Goal: Task Accomplishment & Management: Use online tool/utility

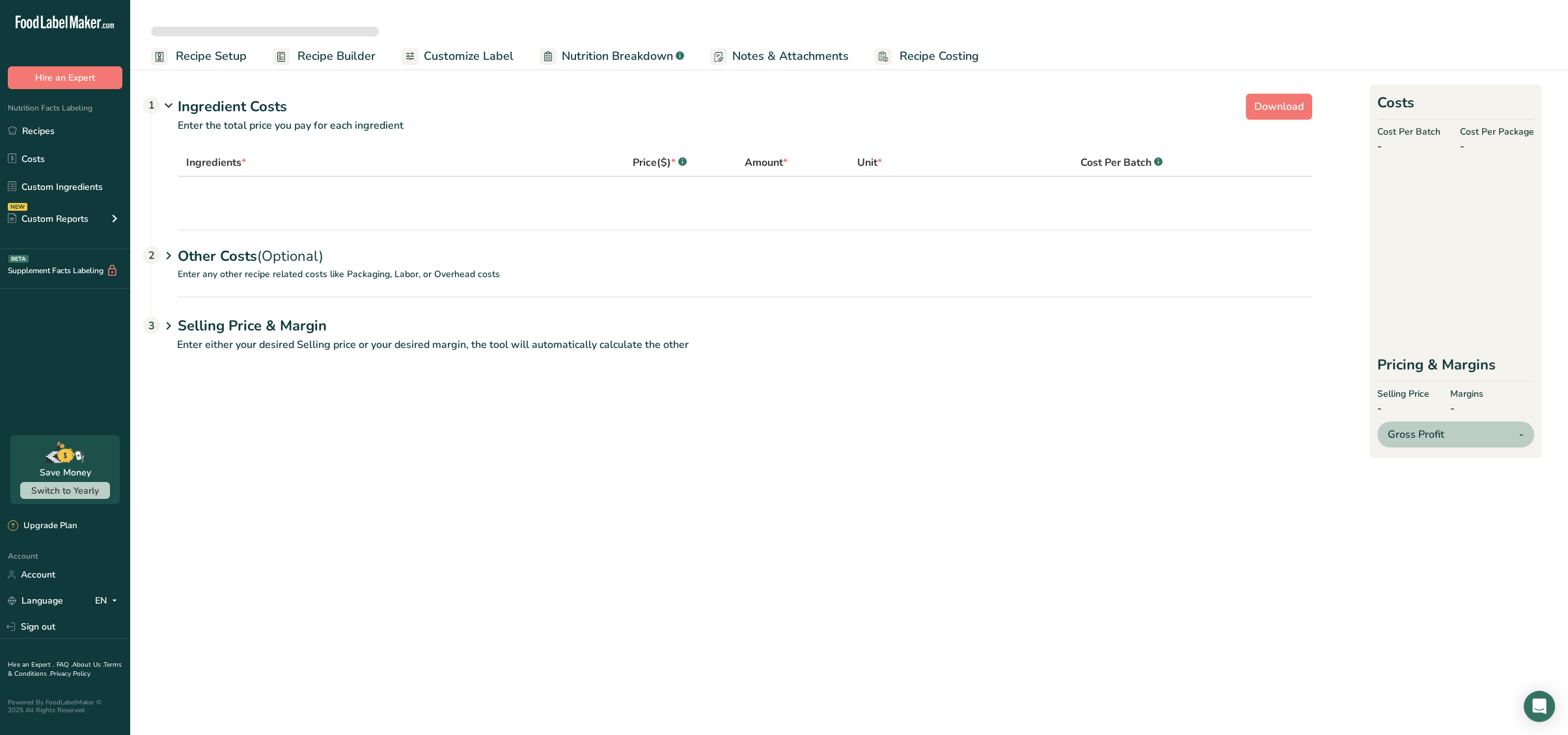
select select "12"
select select "1"
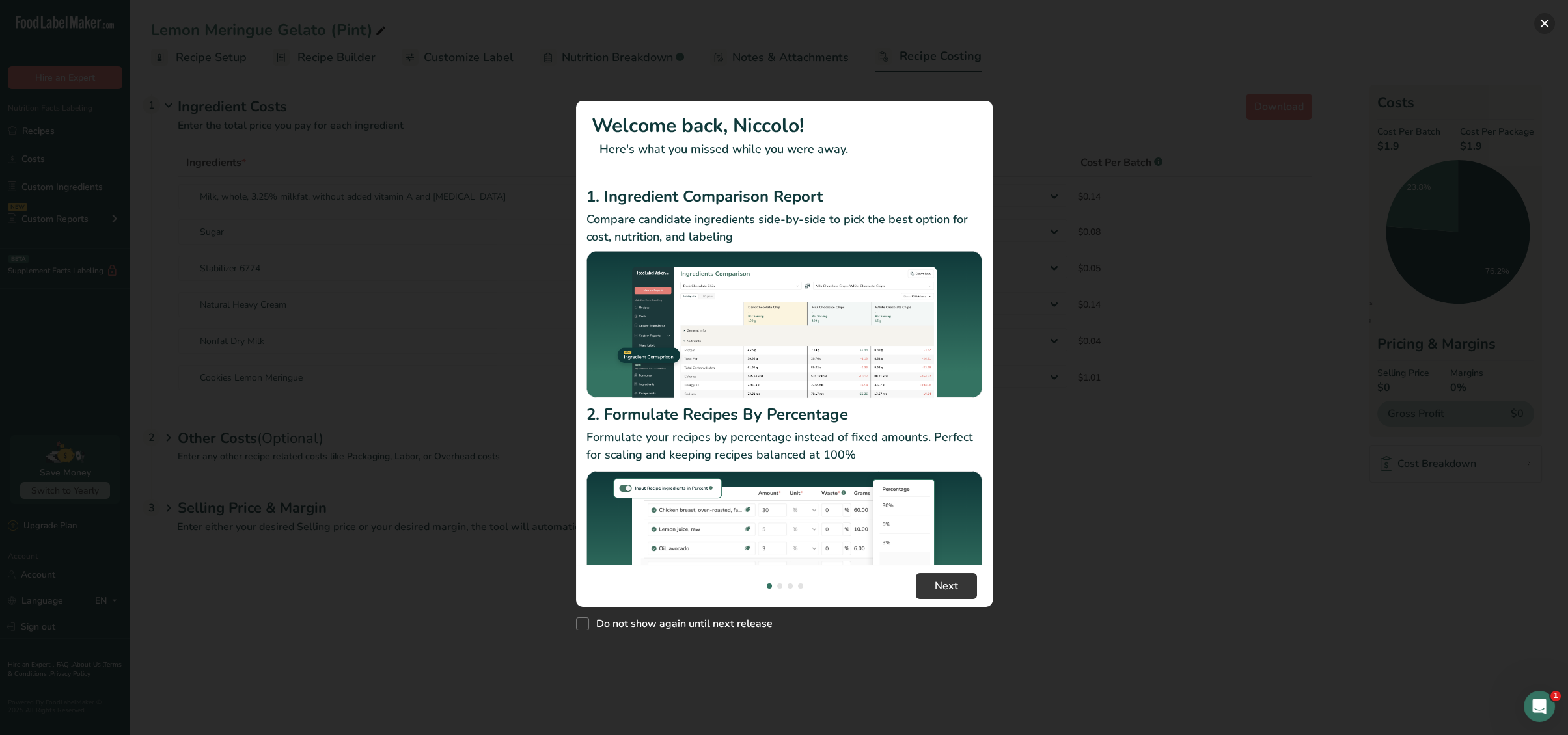
click at [1551, 23] on button "New Features" at bounding box center [1544, 24] width 21 height 21
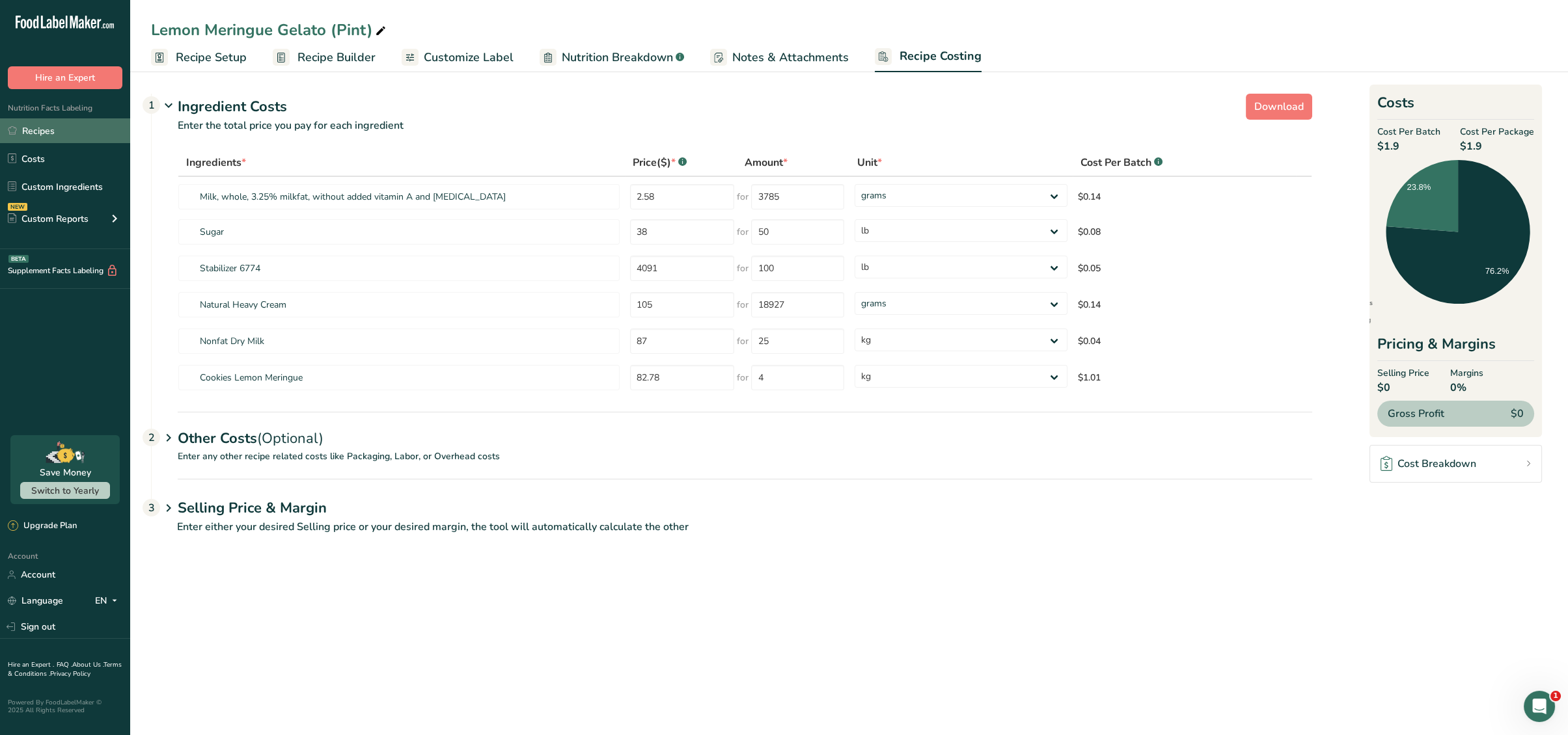
click at [61, 131] on link "Recipes" at bounding box center [65, 131] width 130 height 25
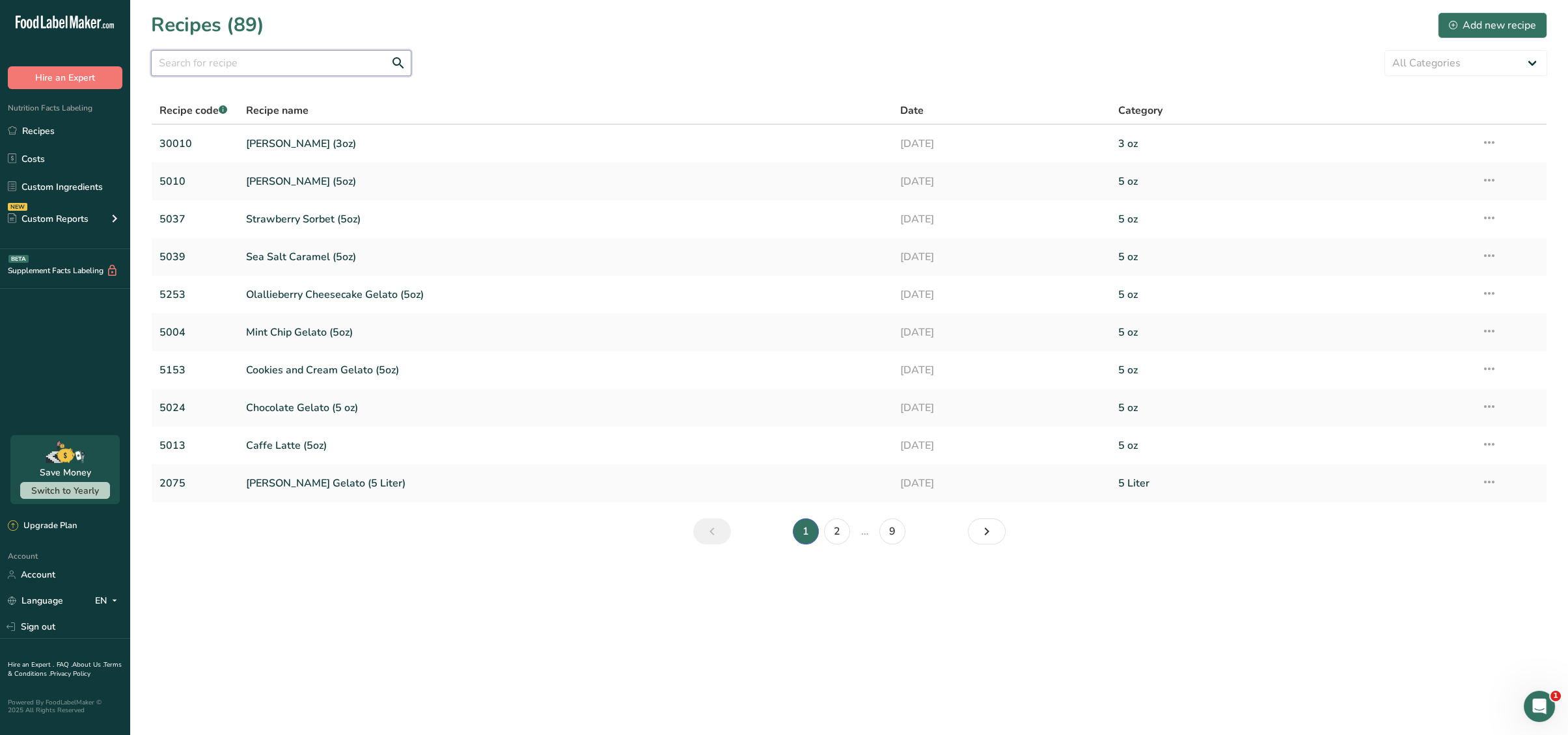
click at [179, 63] on input "text" at bounding box center [281, 63] width 261 height 26
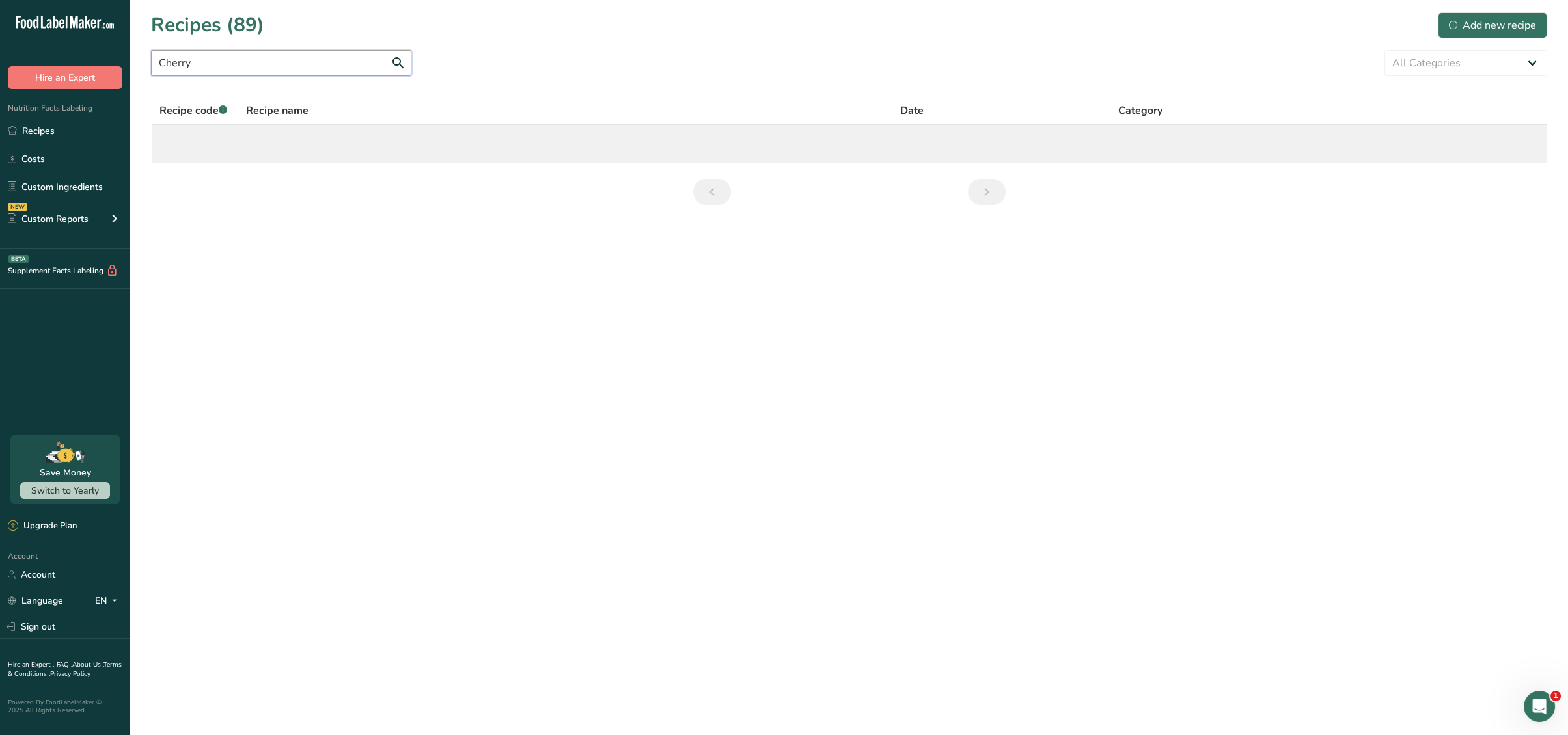
type input "Cherry"
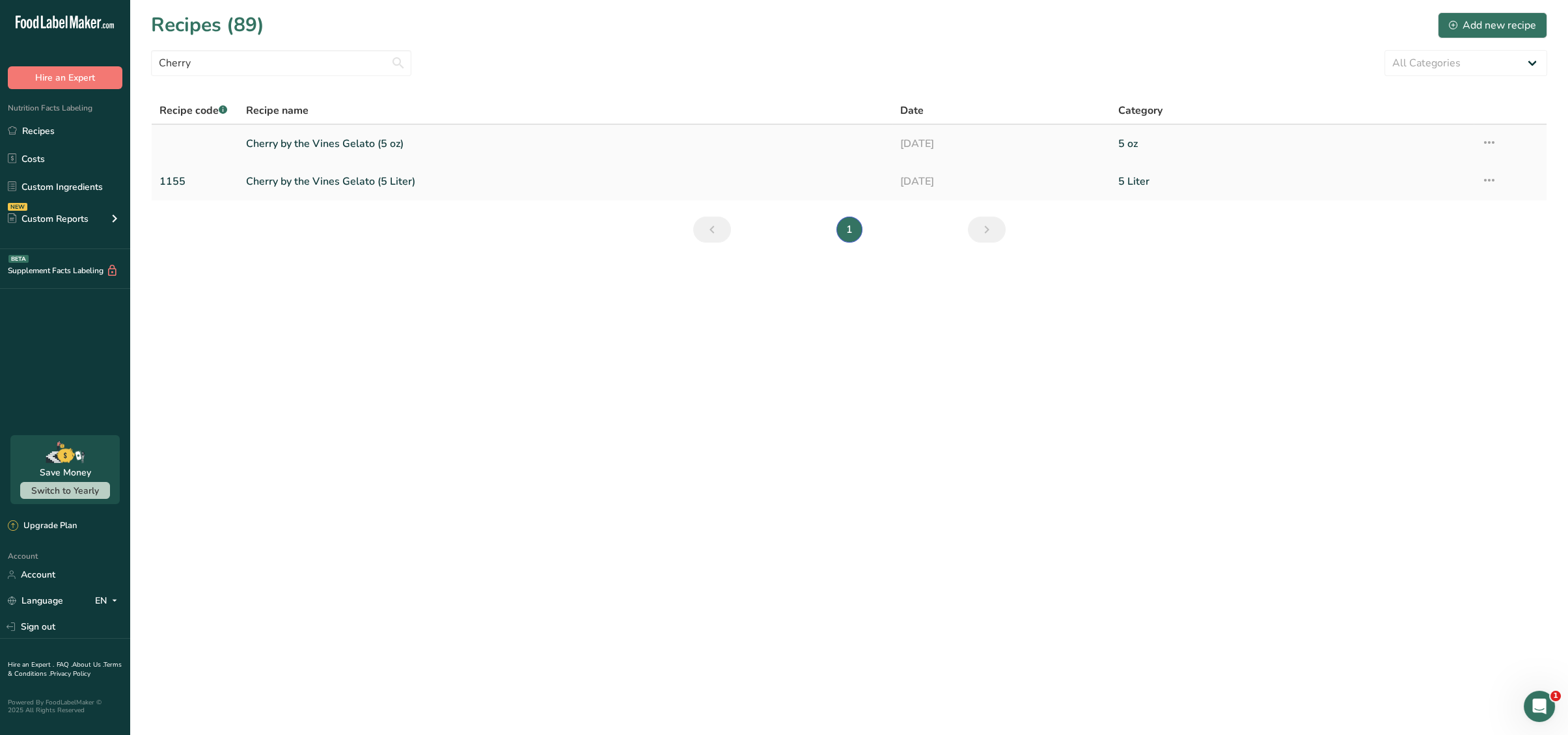
click at [320, 148] on link "Cherry by the Vines Gelato (5 oz)" at bounding box center [565, 144] width 638 height 28
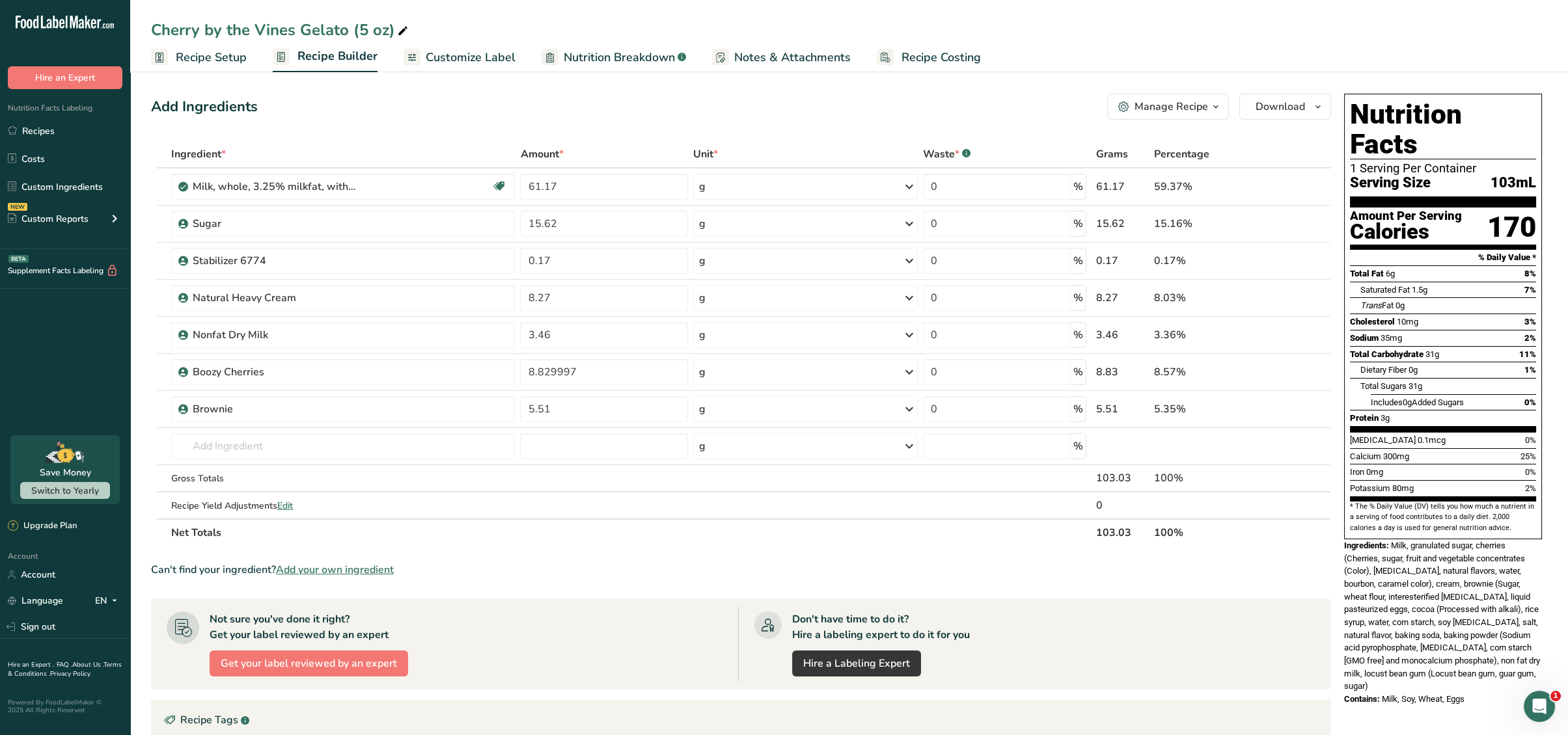
click at [407, 34] on span at bounding box center [402, 31] width 15 height 15
drag, startPoint x: 154, startPoint y: 29, endPoint x: 296, endPoint y: 30, distance: 142.0
click at [296, 30] on input "Cherry by the Vines Gelato (5 oz)" at bounding box center [849, 29] width 1396 height 24
type input "Bourbon Cherry Gelato (5 oz)"
click at [995, 587] on section "Ingredient * Amount * Unit * Waste * .a-a{fill:#347362;}.b-a{fill:#fff;} Grams …" at bounding box center [741, 546] width 1180 height 811
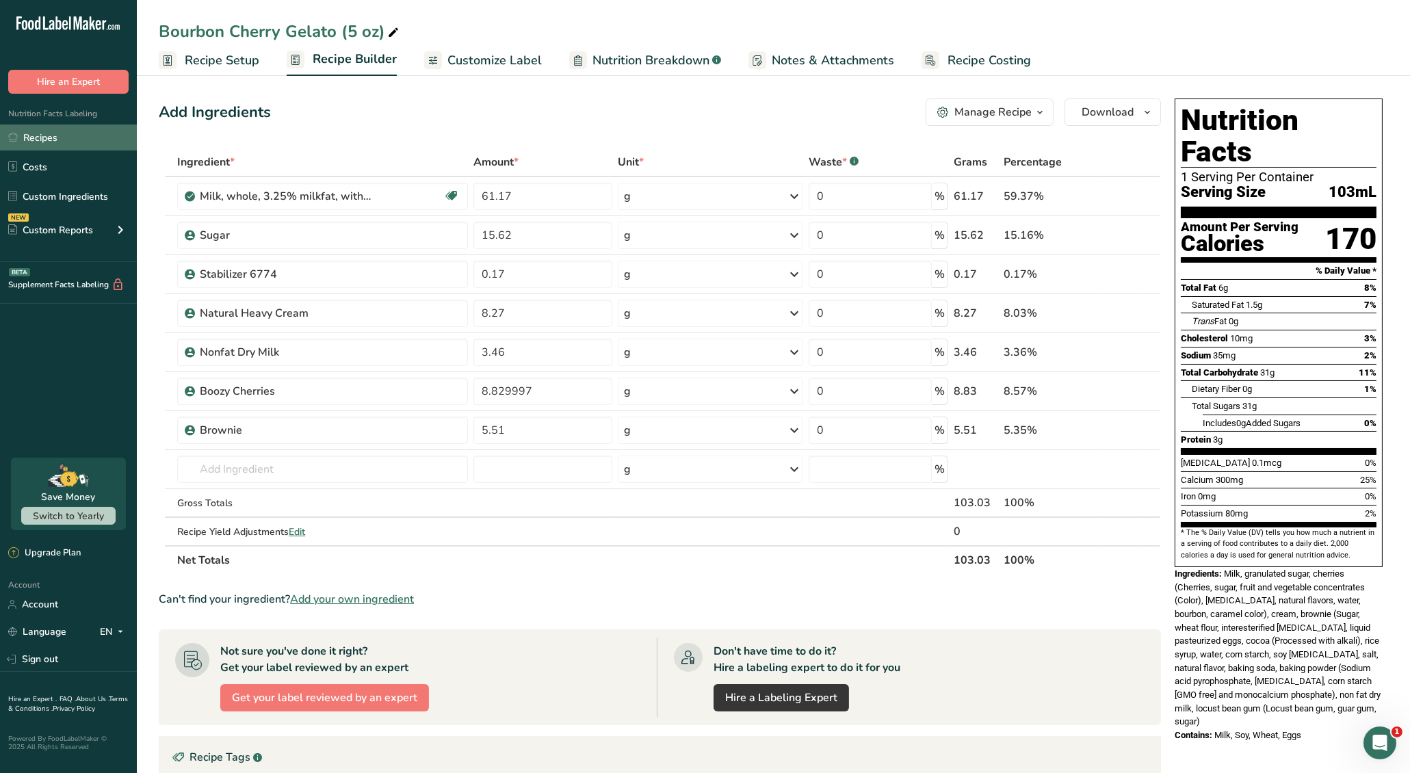
click at [42, 135] on link "Recipes" at bounding box center [68, 138] width 137 height 26
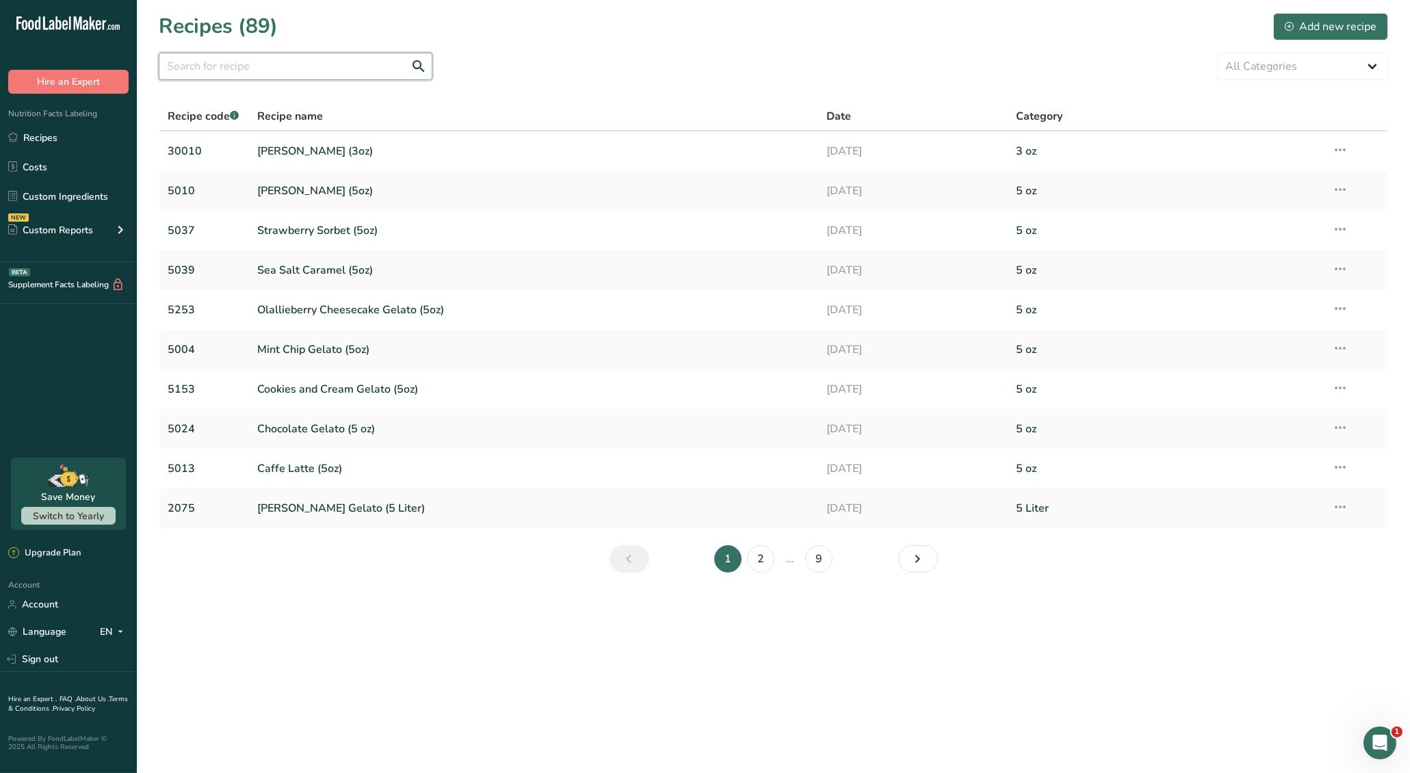
click at [307, 69] on input "text" at bounding box center [296, 66] width 274 height 27
type input "bourbon"
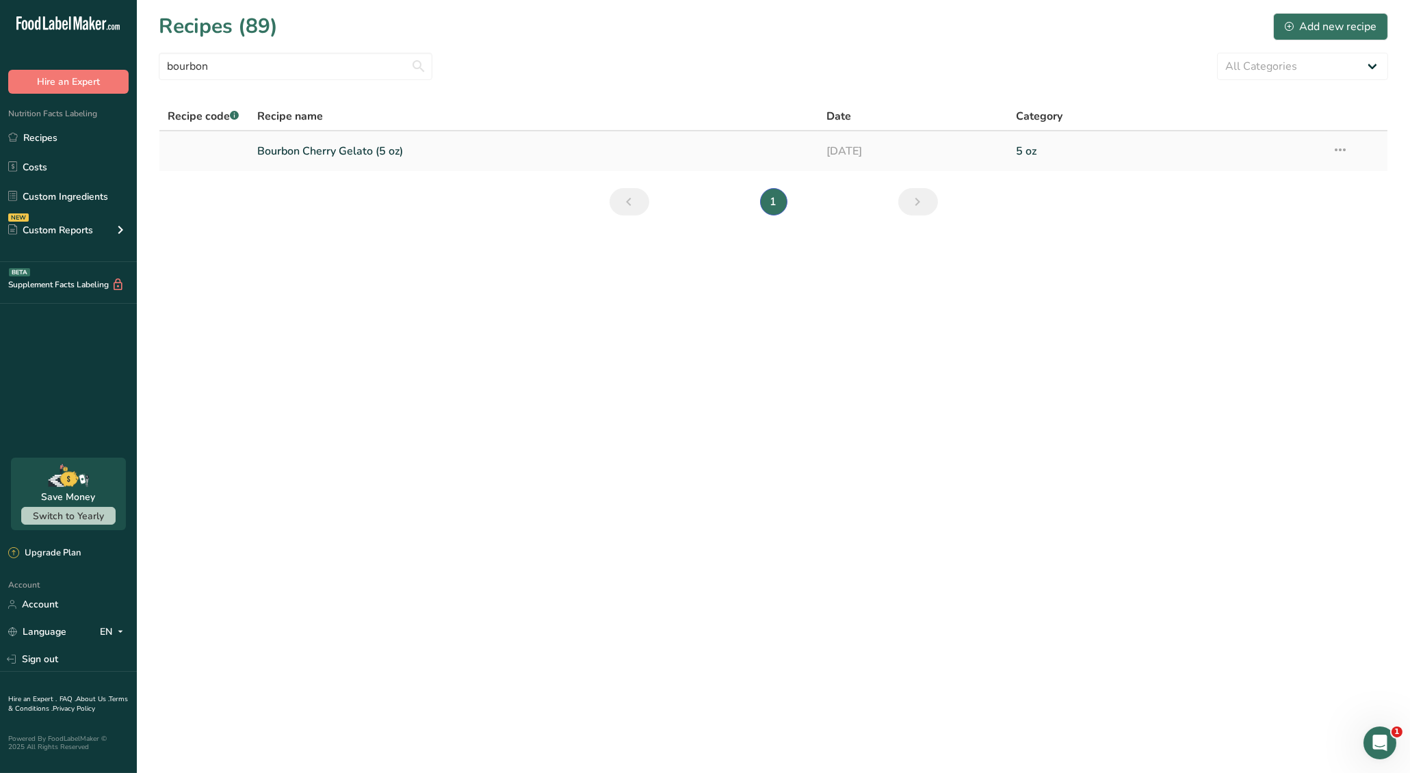
click at [309, 159] on link "Bourbon Cherry Gelato (5 oz)" at bounding box center [533, 151] width 553 height 29
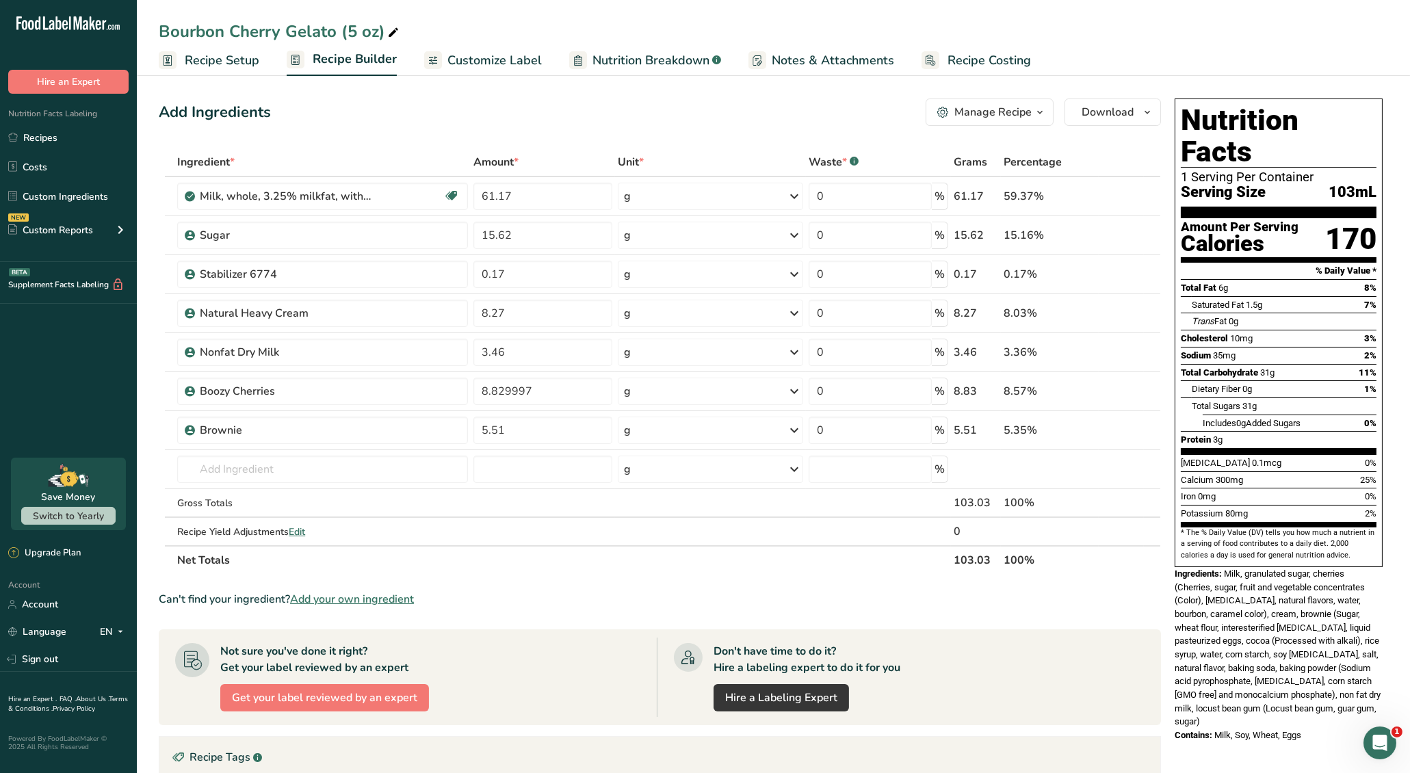
click at [1022, 115] on div "Manage Recipe" at bounding box center [993, 112] width 77 height 16
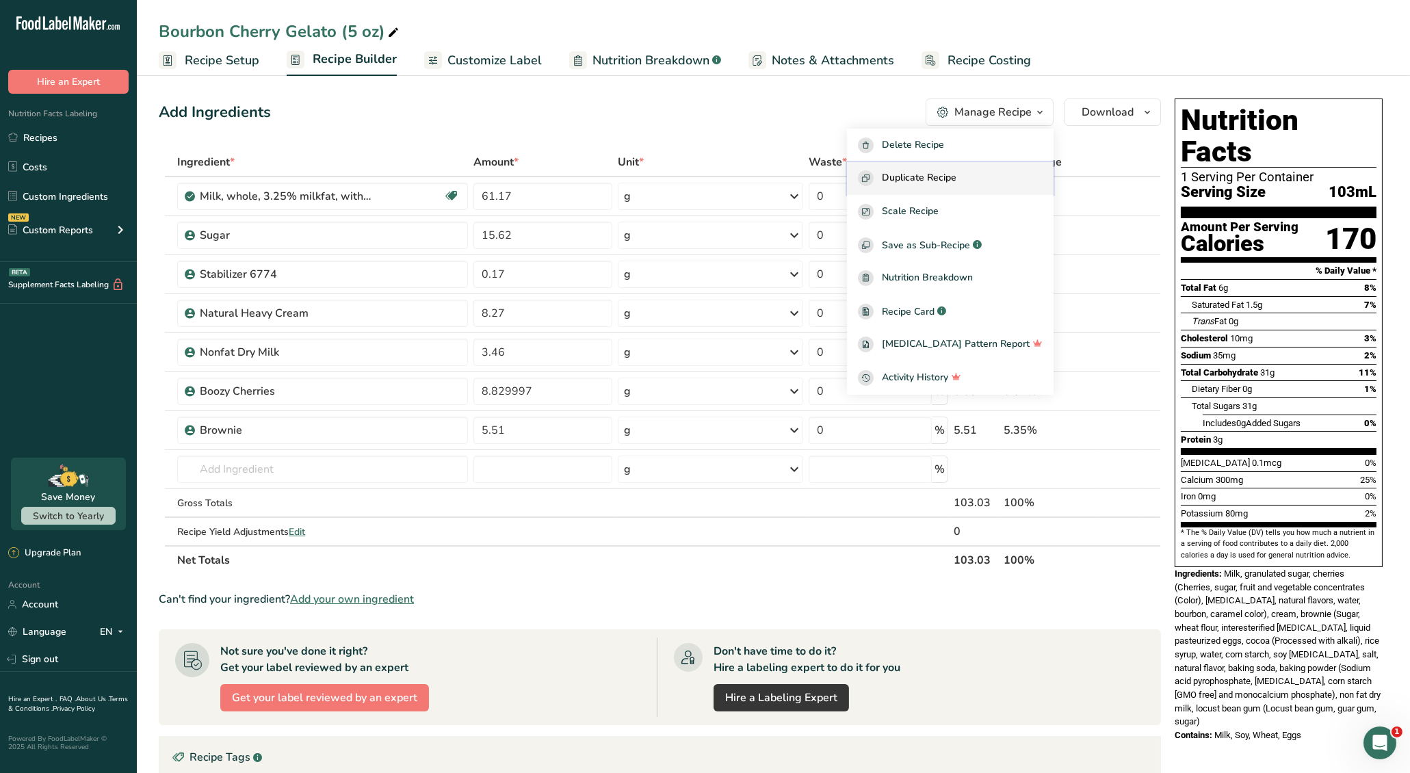
click at [957, 177] on span "Duplicate Recipe" at bounding box center [919, 178] width 75 height 16
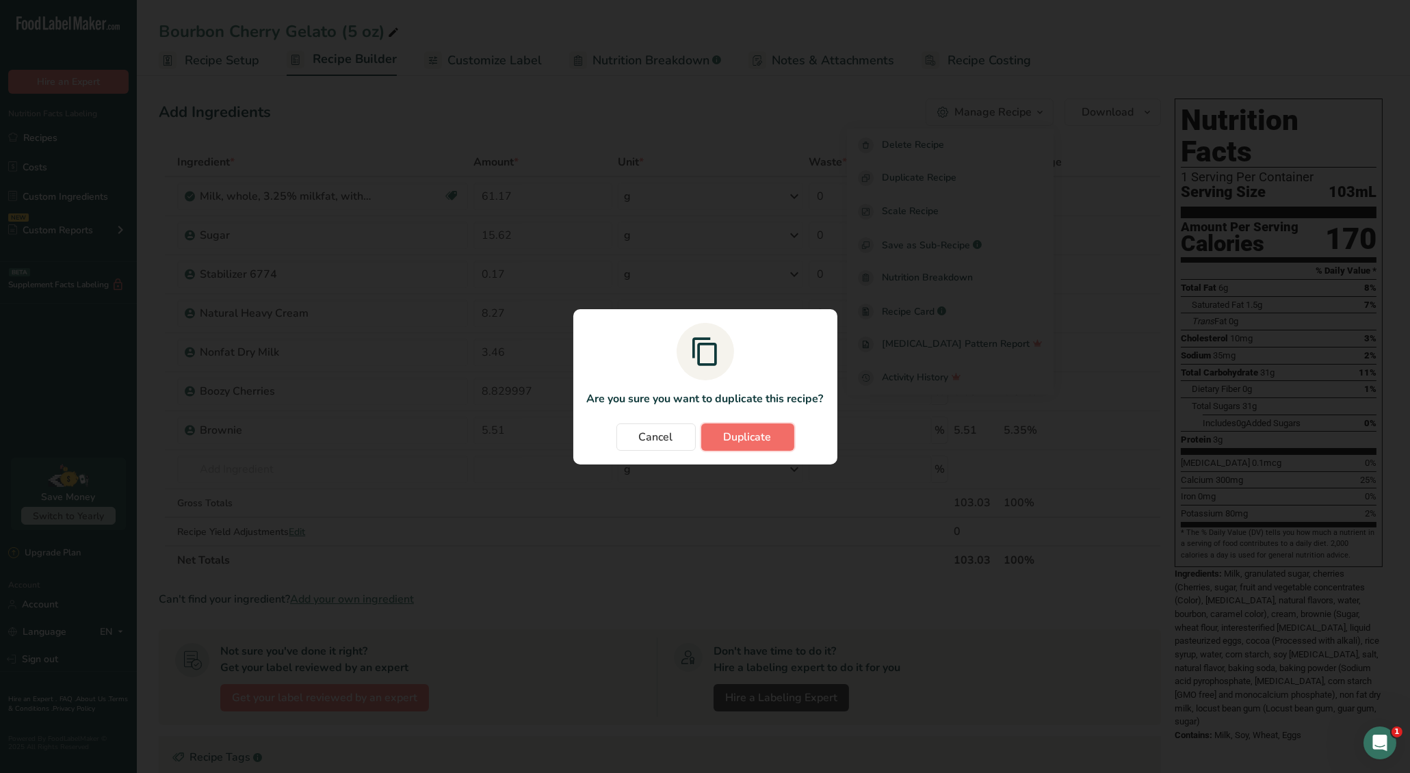
click at [746, 438] on span "Duplicate" at bounding box center [748, 437] width 48 height 16
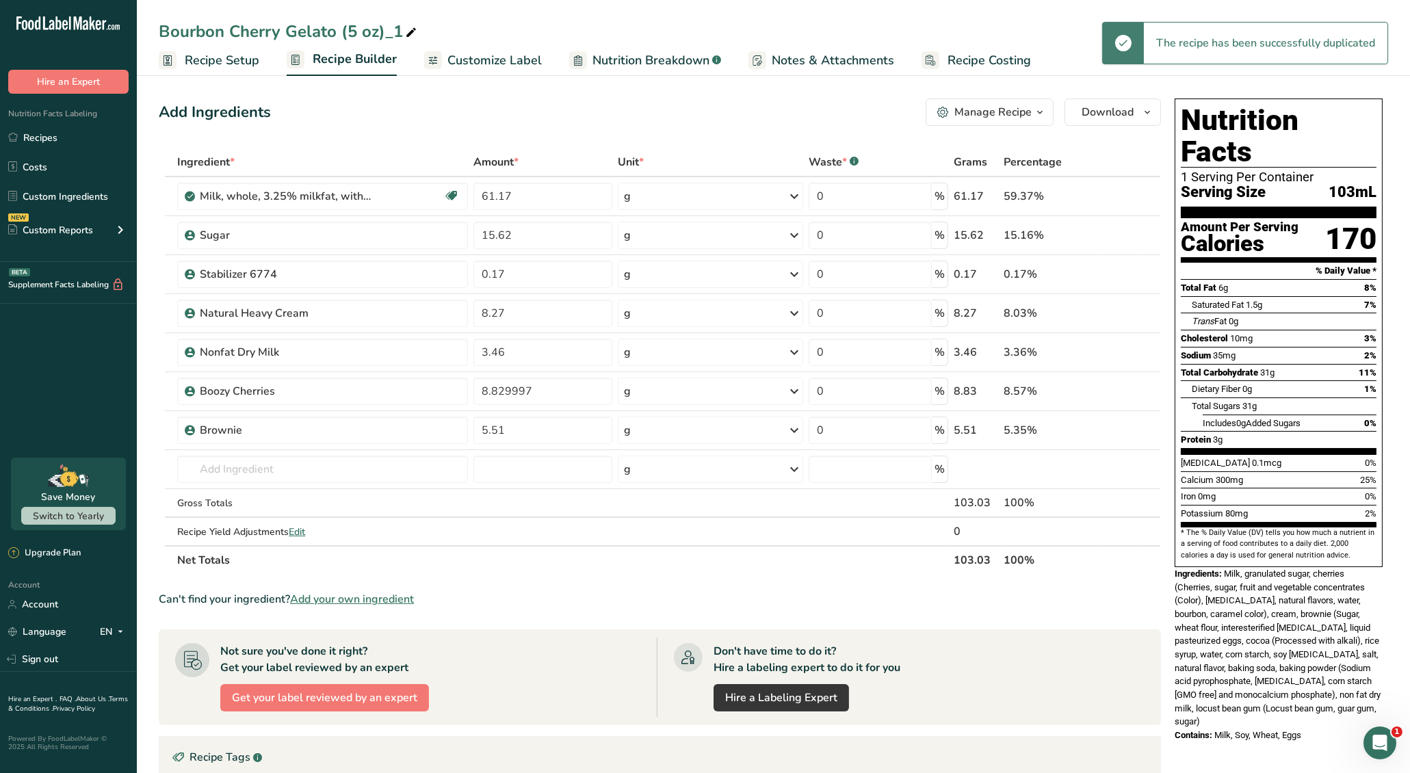
click at [410, 31] on icon at bounding box center [411, 32] width 12 height 19
click at [1105, 42] on input "Bourbon Cherry Gelato (Pint)" at bounding box center [774, 31] width 1230 height 25
type input "Bourbon Cherry Gelato (Pint)"
click at [203, 73] on link "Recipe Setup" at bounding box center [209, 60] width 101 height 31
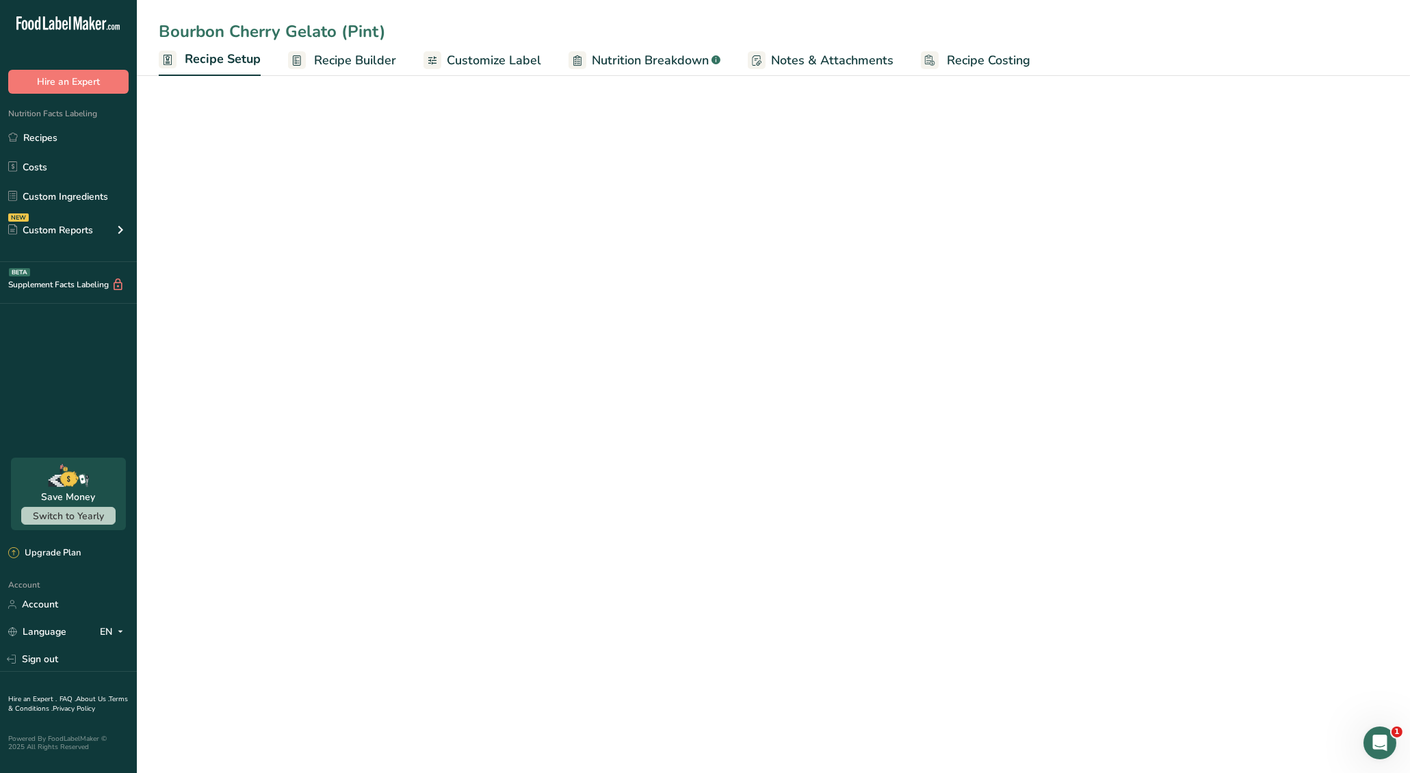
select select "22"
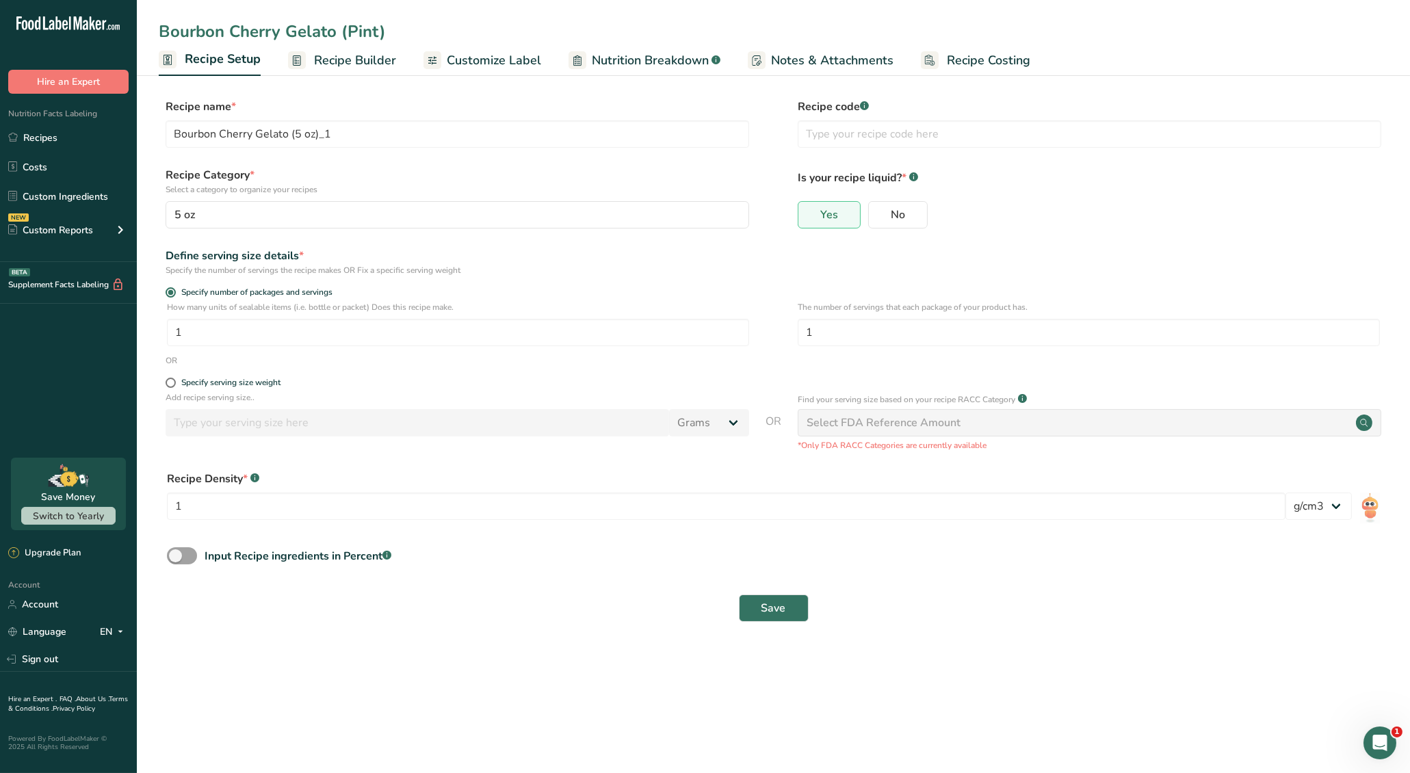
type input "Bourbon Cherry Gelato (Pint)"
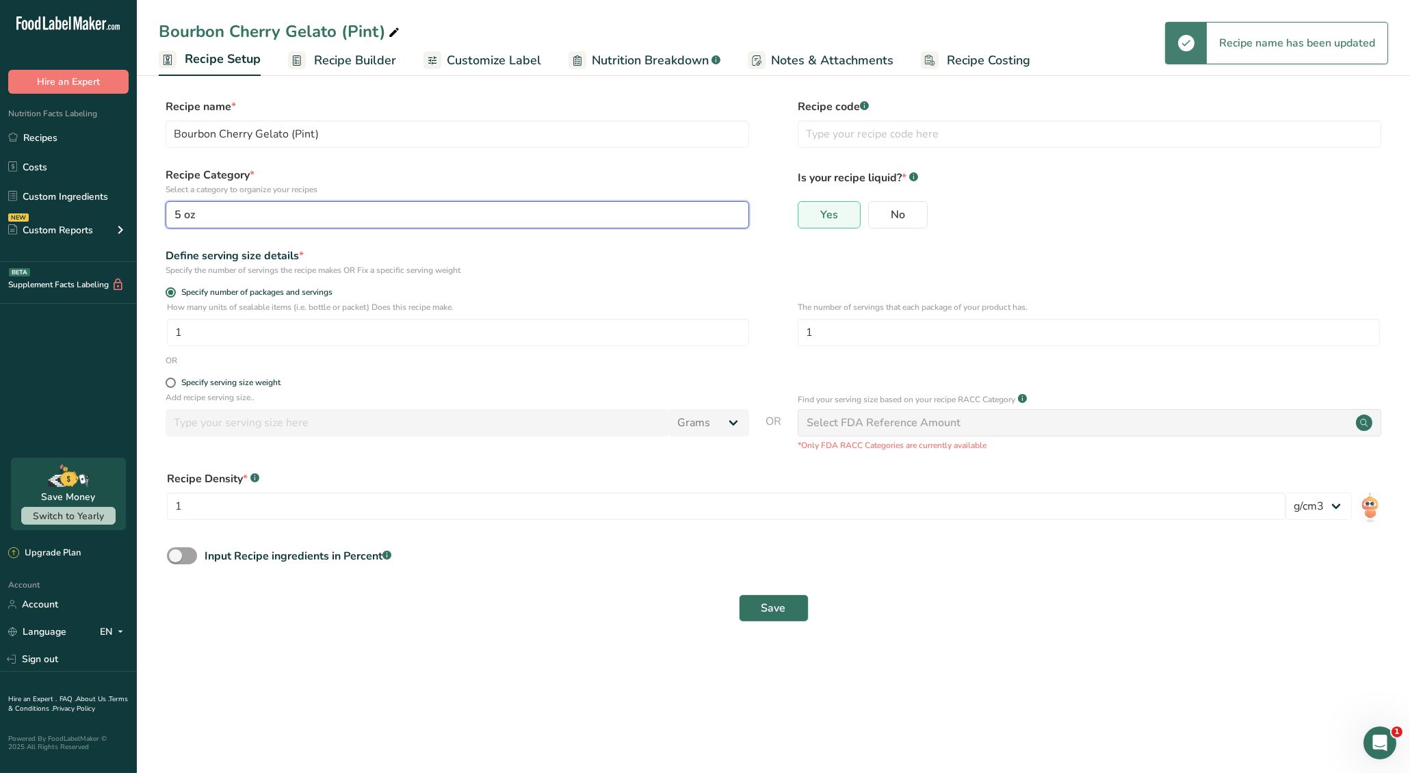
click at [283, 214] on div "5 oz" at bounding box center [454, 215] width 558 height 16
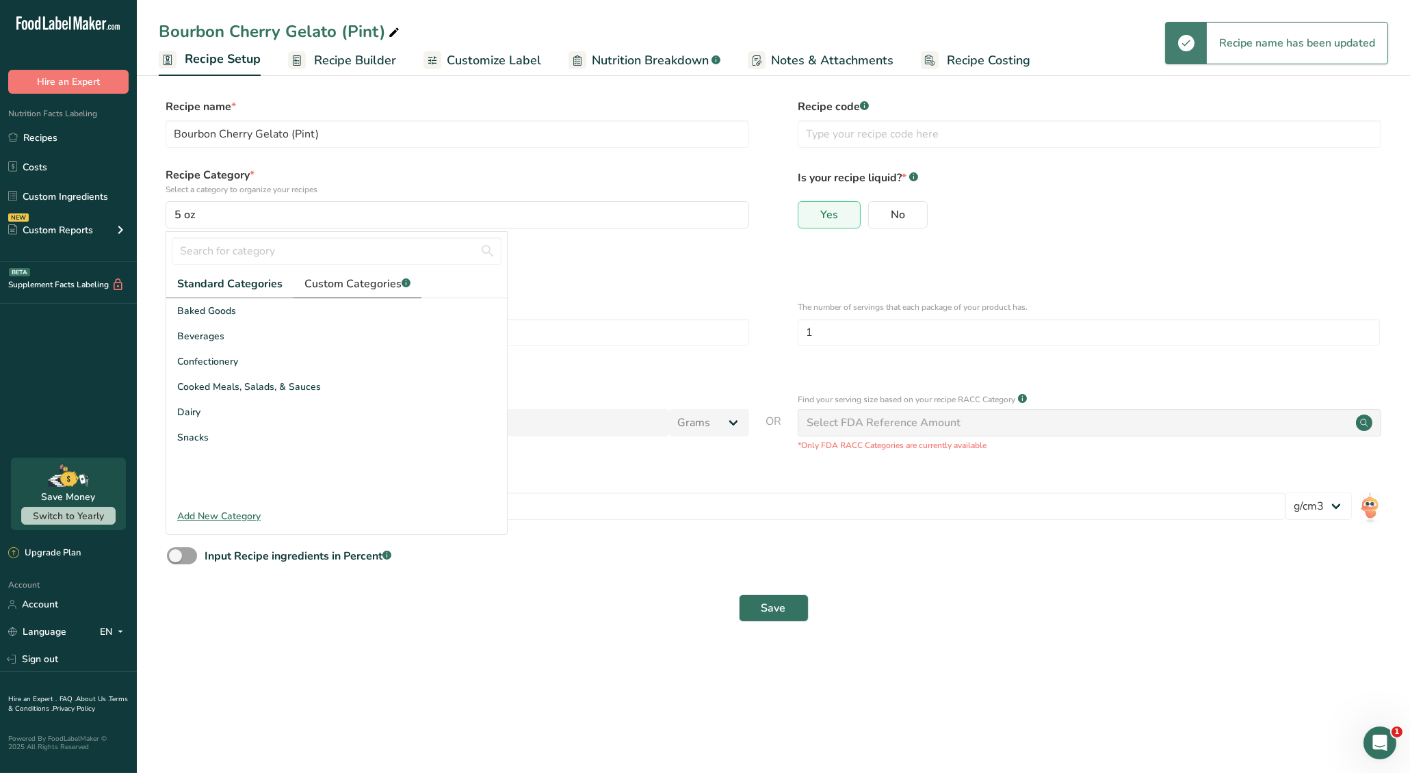
click at [352, 281] on span "Custom Categories .a-a{fill:#347362;}.b-a{fill:#fff;}" at bounding box center [358, 284] width 106 height 16
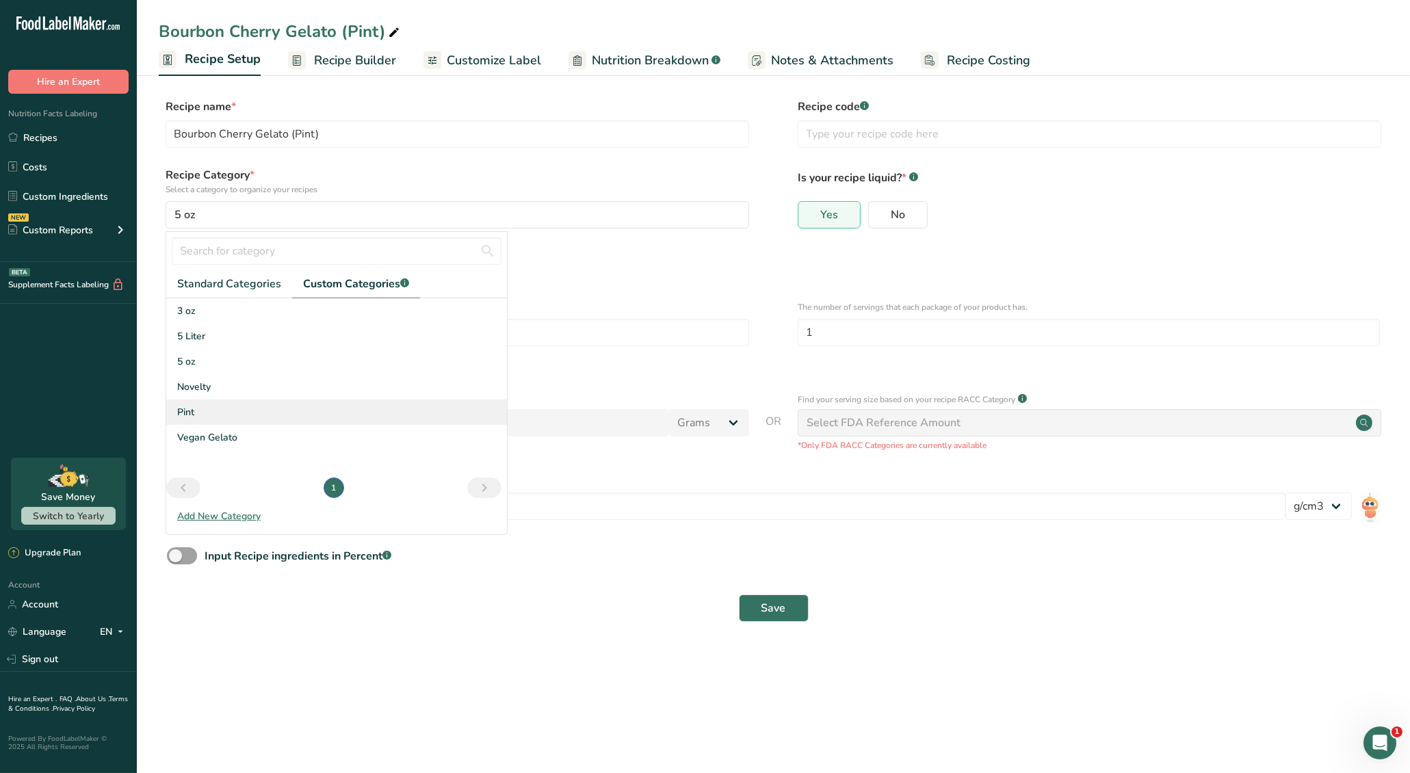
click at [229, 406] on div "Pint" at bounding box center [336, 412] width 341 height 25
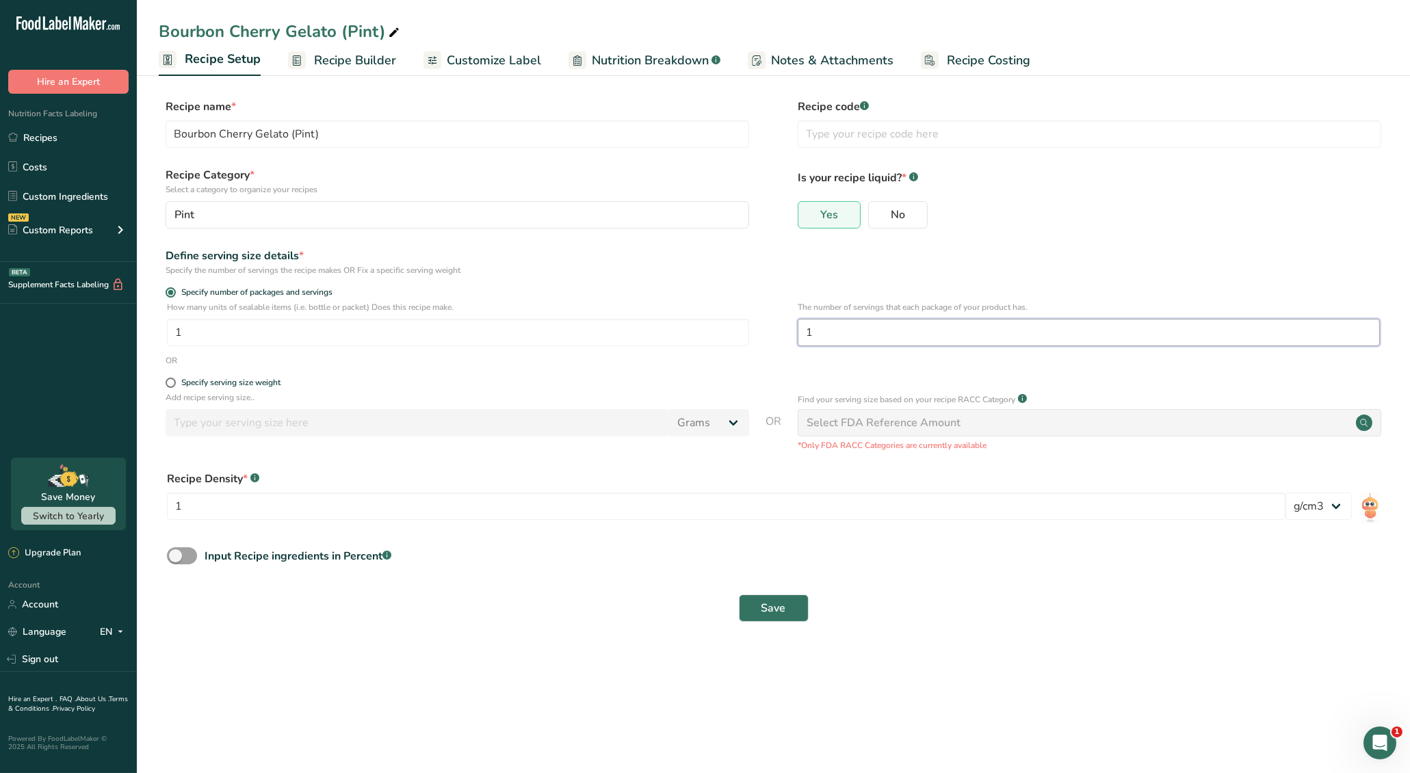
click at [858, 335] on input "1" at bounding box center [1089, 332] width 582 height 27
type input "3"
click at [953, 563] on div "Input Recipe ingredients in Percent .a-a{fill:#347362;}.b-a{fill:#fff;}" at bounding box center [774, 561] width 1230 height 28
click at [788, 619] on button "Save" at bounding box center [774, 608] width 70 height 27
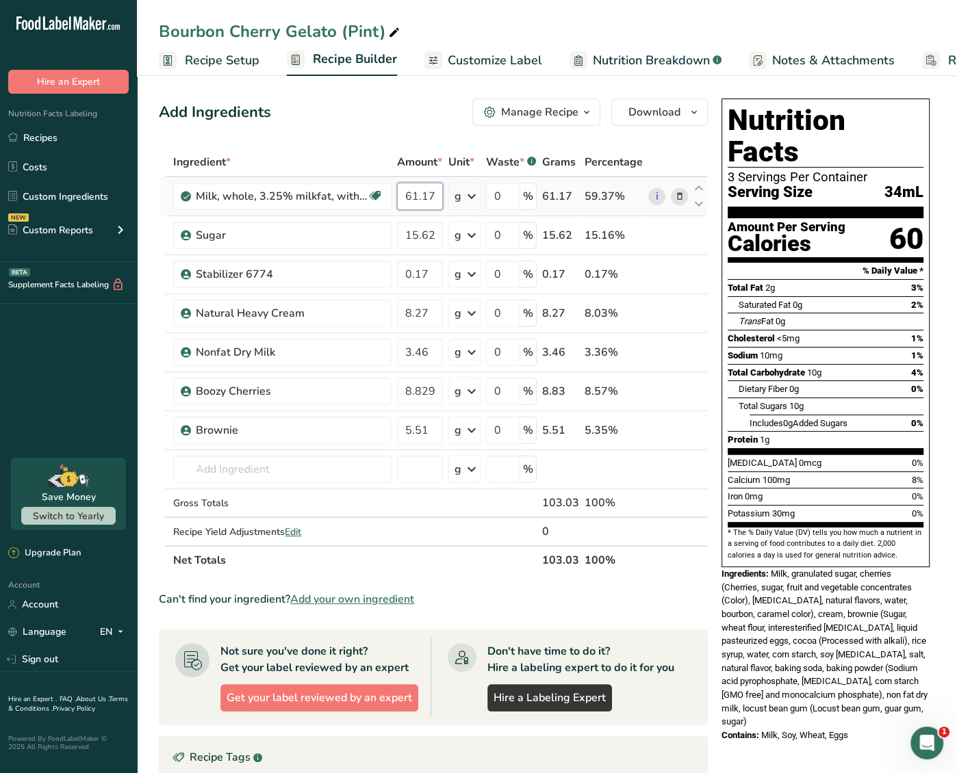
drag, startPoint x: 424, startPoint y: 192, endPoint x: 435, endPoint y: 188, distance: 10.8
click at [426, 192] on input "61.17" at bounding box center [420, 196] width 46 height 27
type input "159.92"
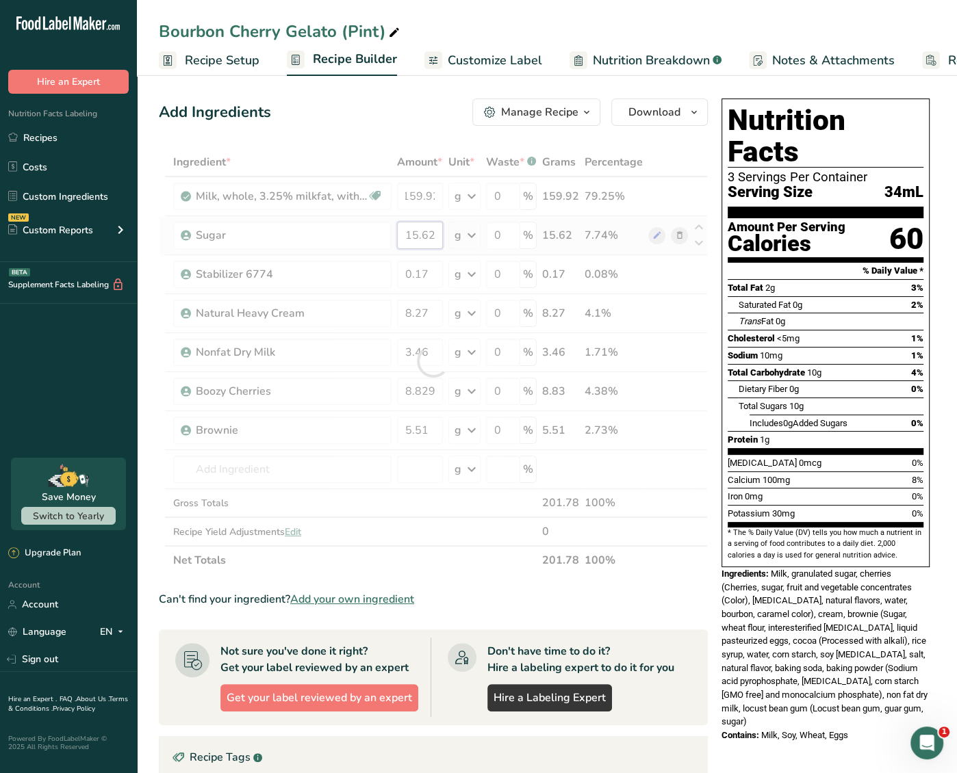
click at [417, 231] on div "Ingredient * Amount * Unit * Waste * .a-a{fill:#347362;}.b-a{fill:#fff;} Grams …" at bounding box center [433, 361] width 549 height 427
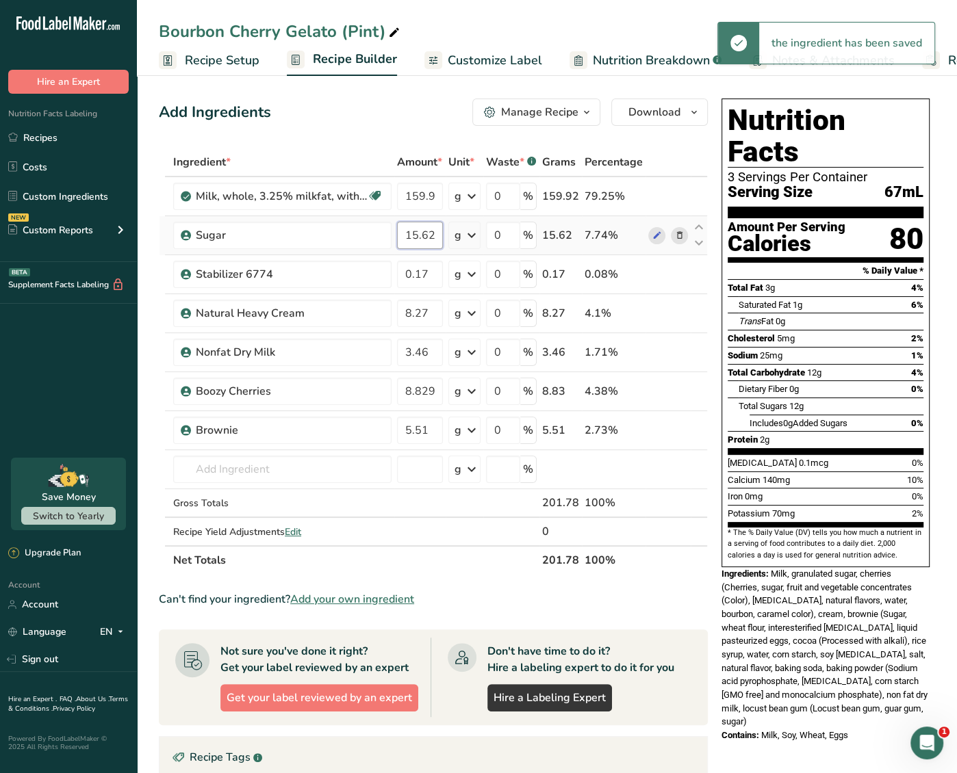
click at [421, 234] on input "15.62" at bounding box center [420, 235] width 46 height 27
click at [420, 234] on input "15.62" at bounding box center [420, 235] width 46 height 27
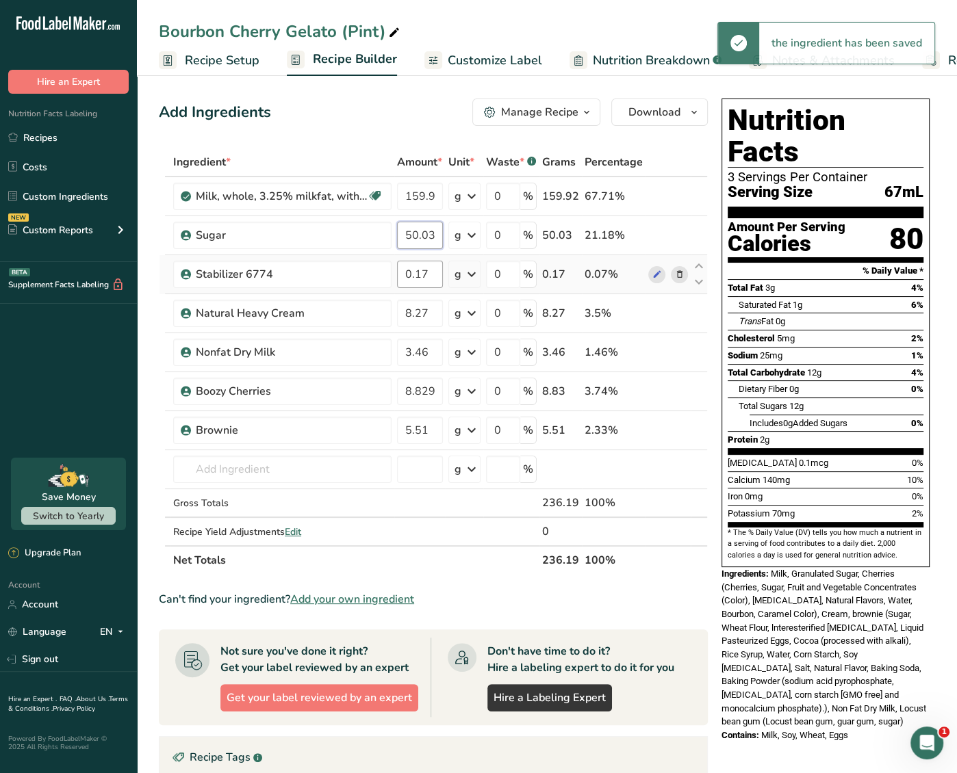
type input "50.03"
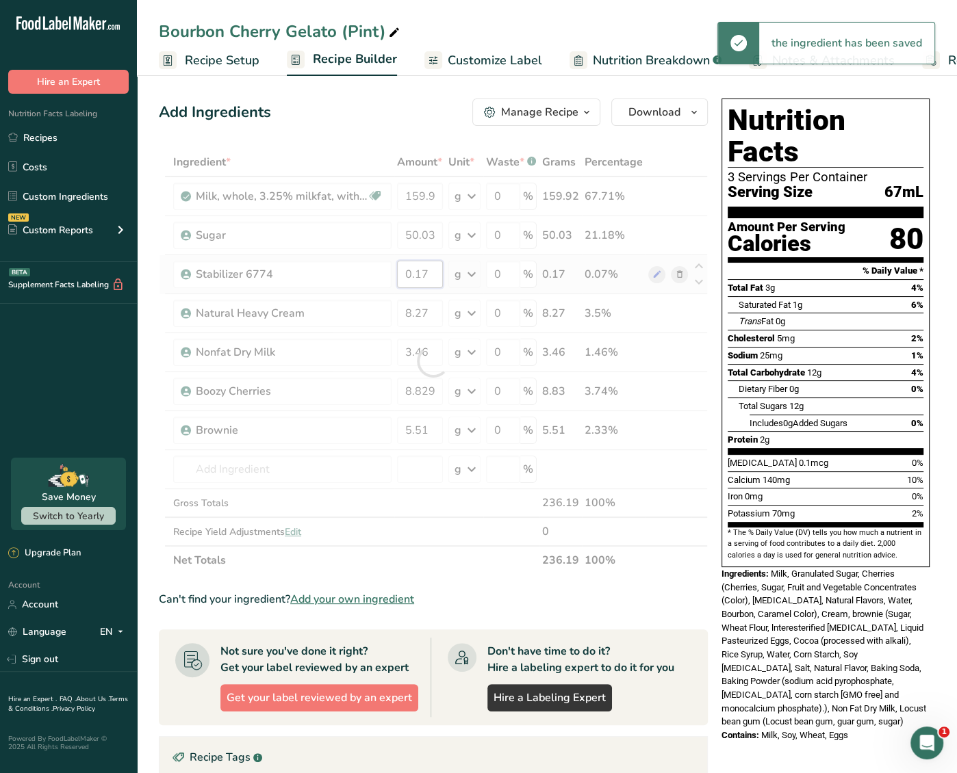
click at [415, 274] on div "Ingredient * Amount * Unit * Waste * .a-a{fill:#347362;}.b-a{fill:#fff;} Grams …" at bounding box center [433, 361] width 549 height 427
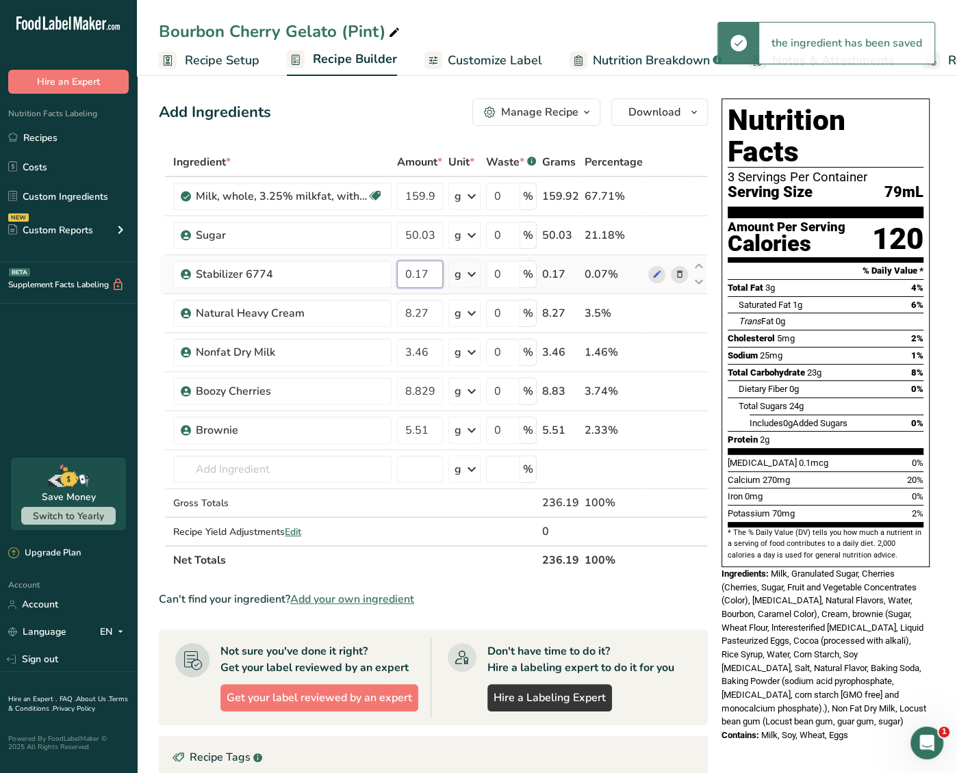
click at [417, 272] on input "0.17" at bounding box center [420, 274] width 46 height 27
type input "0.545"
click at [421, 303] on div "Ingredient * Amount * Unit * Waste * .a-a{fill:#347362;}.b-a{fill:#fff;} Grams …" at bounding box center [433, 361] width 549 height 427
click at [419, 311] on input "8.27" at bounding box center [420, 313] width 46 height 27
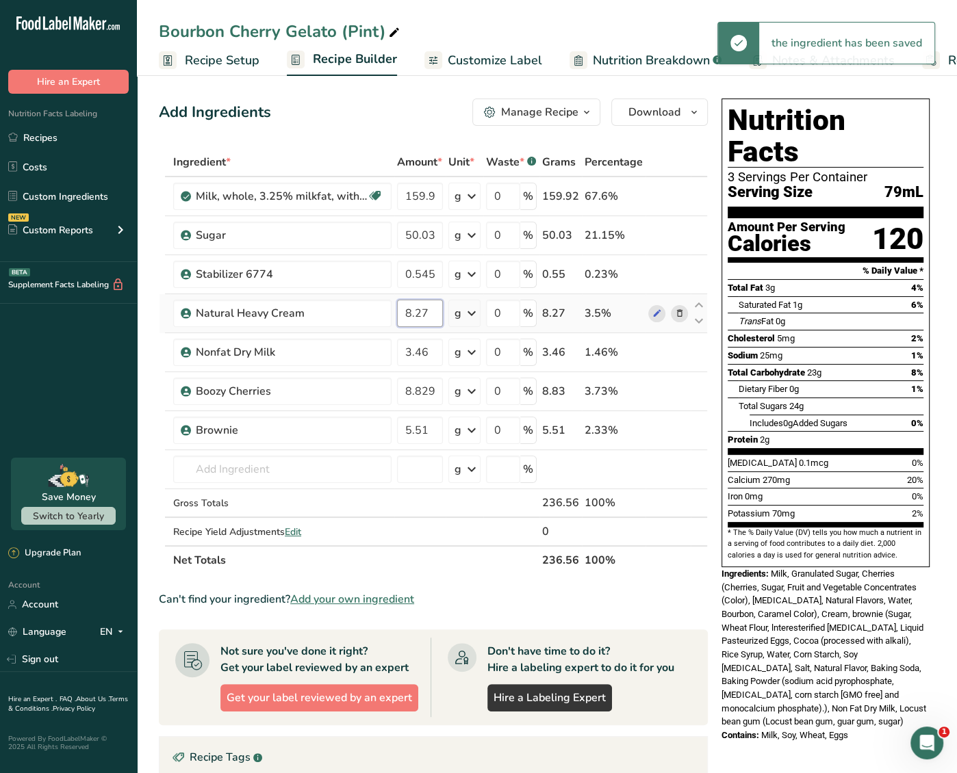
click at [419, 311] on input "8.27" at bounding box center [420, 313] width 46 height 27
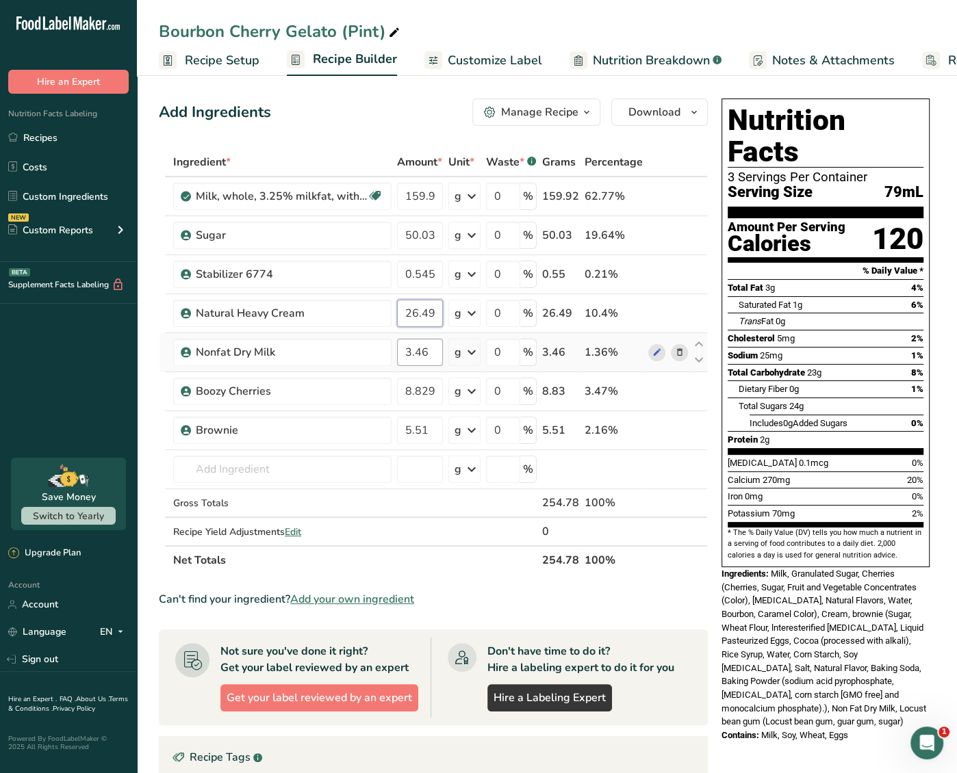
type input "26.49"
click at [417, 357] on div "Ingredient * Amount * Unit * Waste * .a-a{fill:#347362;}.b-a{fill:#fff;} Grams …" at bounding box center [433, 361] width 549 height 427
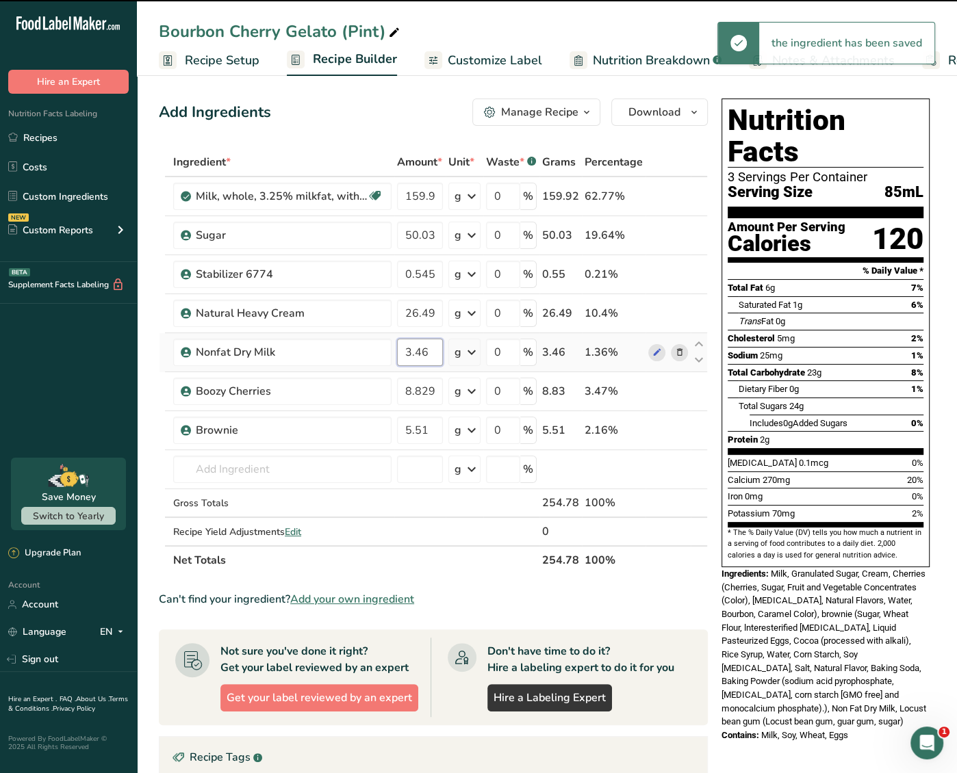
click at [417, 352] on input "3.46" at bounding box center [420, 352] width 46 height 27
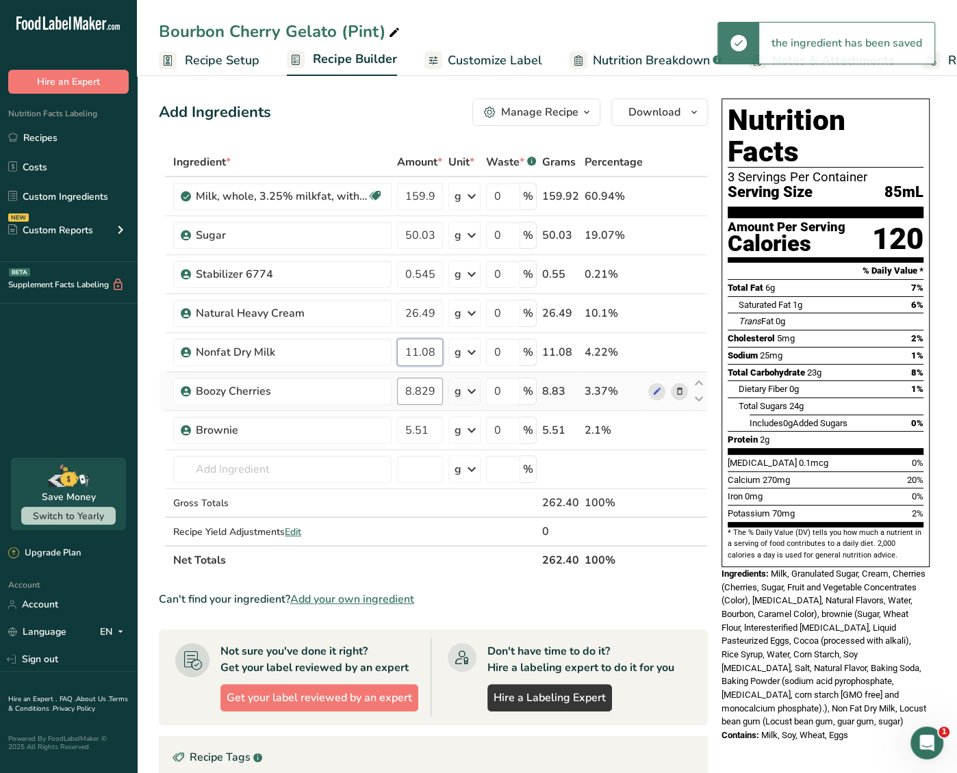
type input "11.08"
click at [419, 390] on div "Ingredient * Amount * Unit * Waste * .a-a{fill:#347362;}.b-a{fill:#fff;} Grams …" at bounding box center [433, 361] width 549 height 427
click at [420, 393] on input "8.829997" at bounding box center [420, 391] width 46 height 27
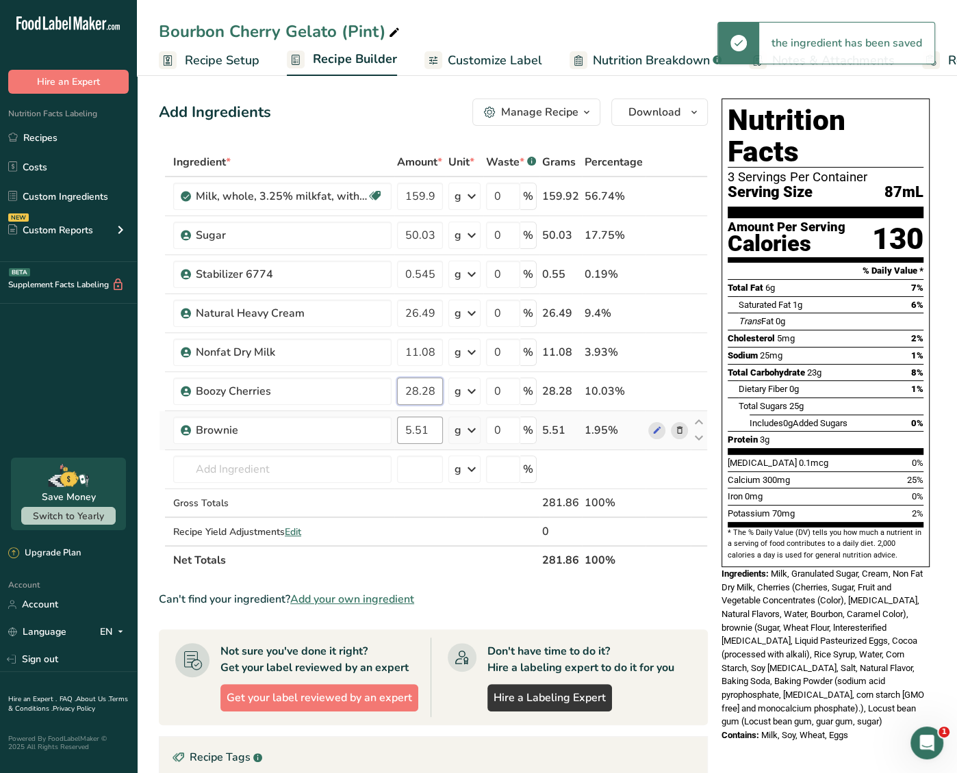
type input "28.28"
click at [402, 424] on div "Ingredient * Amount * Unit * Waste * .a-a{fill:#347362;}.b-a{fill:#fff;} Grams …" at bounding box center [433, 361] width 549 height 427
click at [416, 429] on input "5.51" at bounding box center [420, 430] width 46 height 27
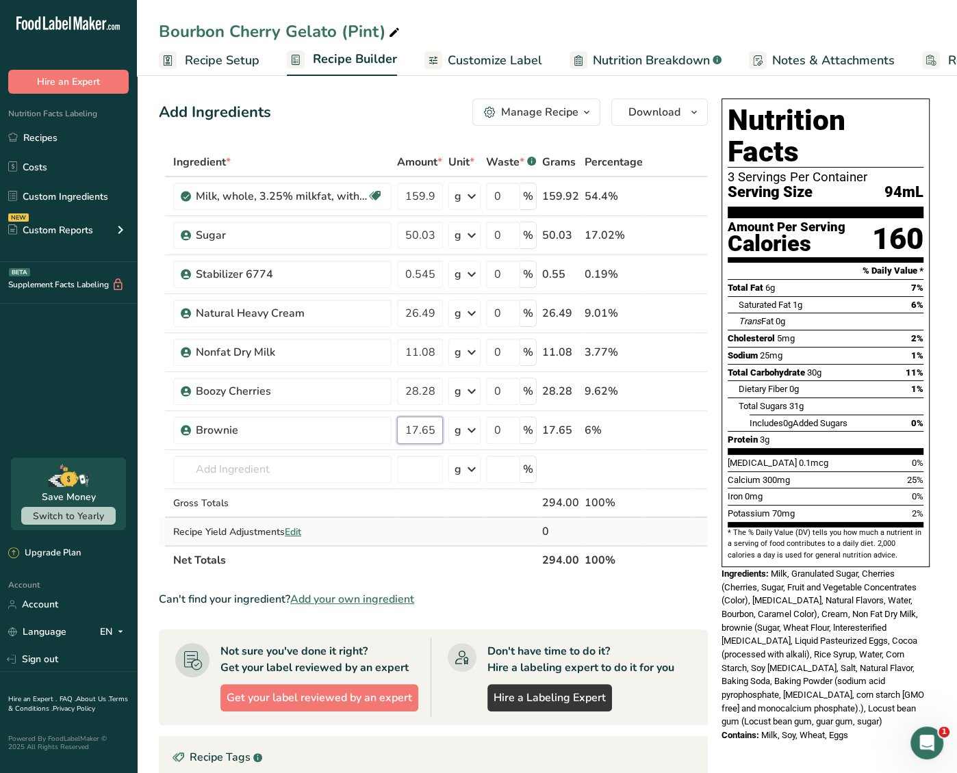
type input "17.65"
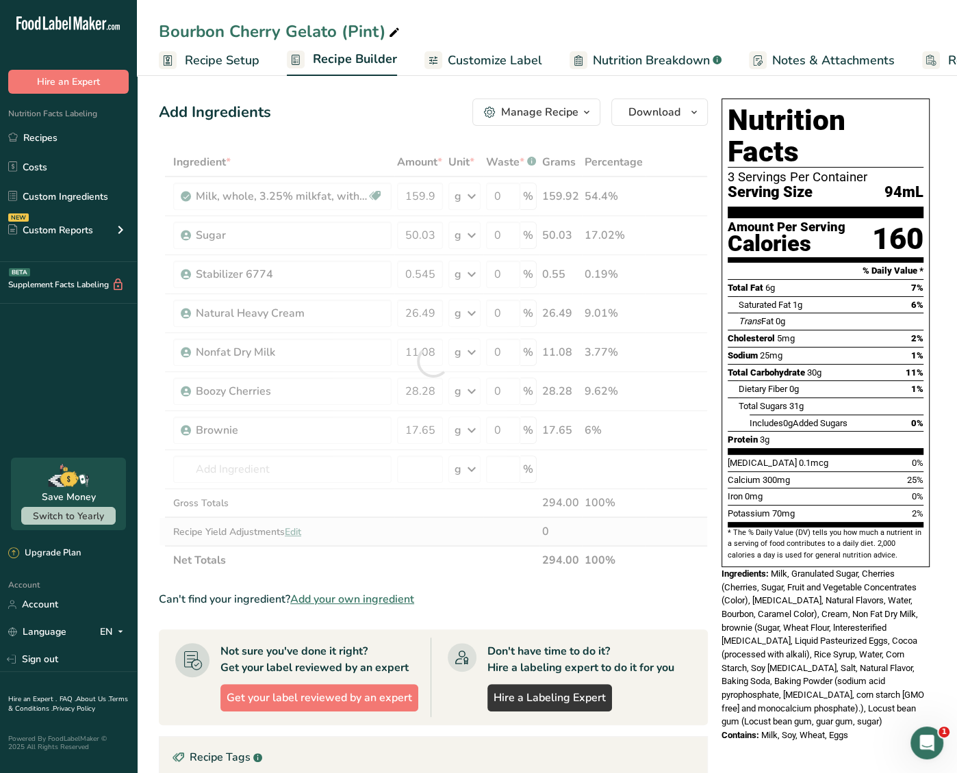
click at [471, 538] on div "Ingredient * Amount * Unit * Waste * .a-a{fill:#347362;}.b-a{fill:#fff;} Grams …" at bounding box center [433, 361] width 549 height 427
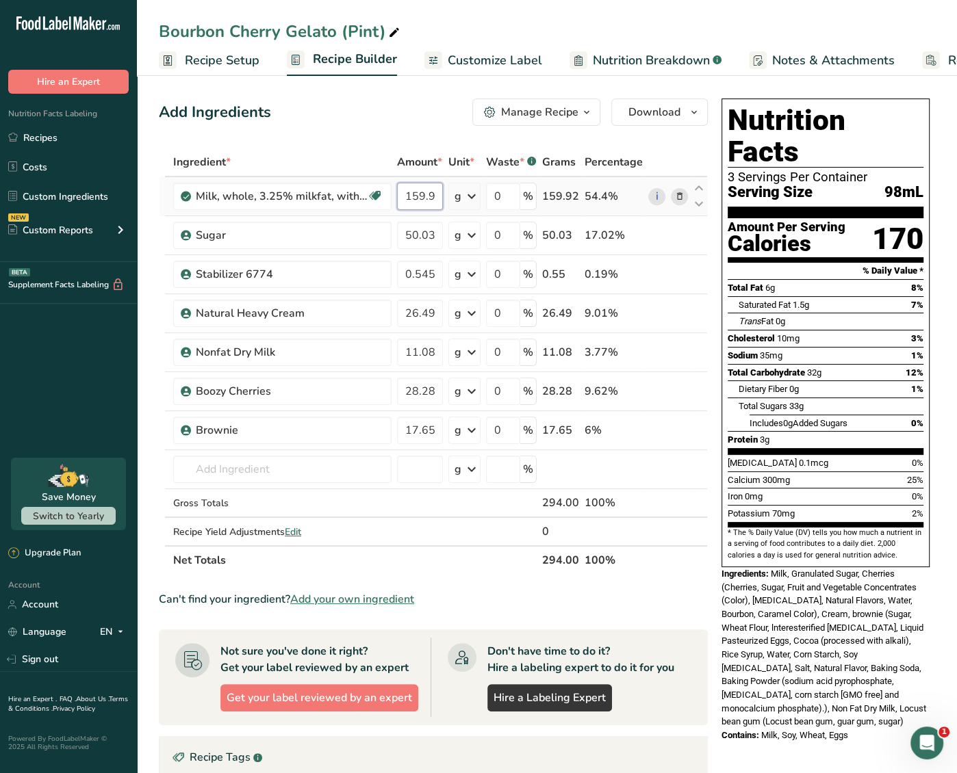
click at [419, 194] on input "159.92" at bounding box center [420, 196] width 46 height 27
type input "195.92"
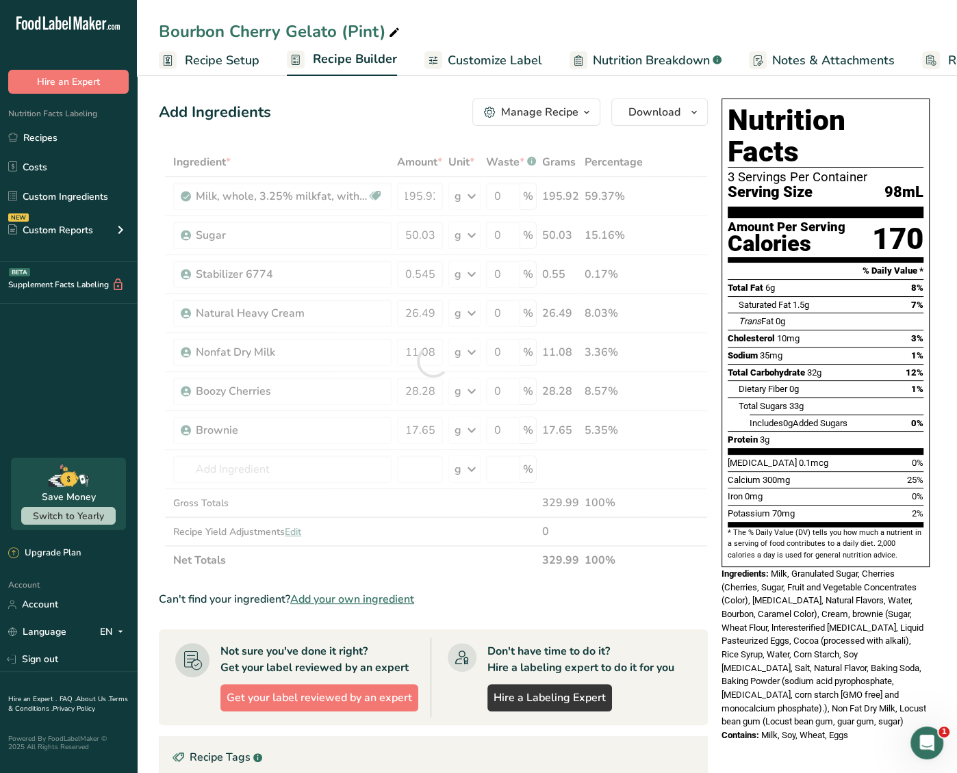
click at [398, 116] on div "Add Ingredients Manage Recipe Delete Recipe Duplicate Recipe Scale Recipe Save …" at bounding box center [433, 112] width 549 height 27
